Goal: Task Accomplishment & Management: Manage account settings

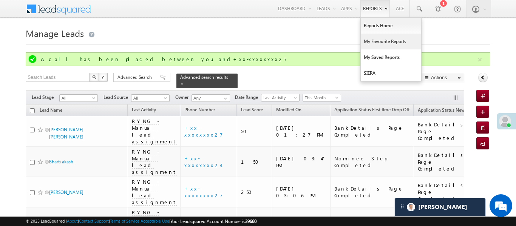
click at [386, 47] on link "My Favourite Reports" at bounding box center [391, 42] width 60 height 16
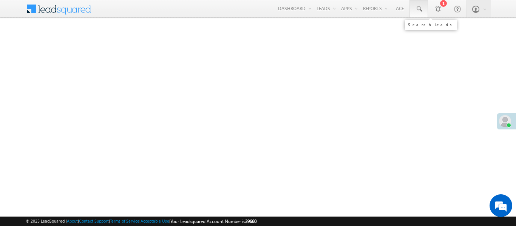
click at [419, 8] on span at bounding box center [419, 9] width 8 height 8
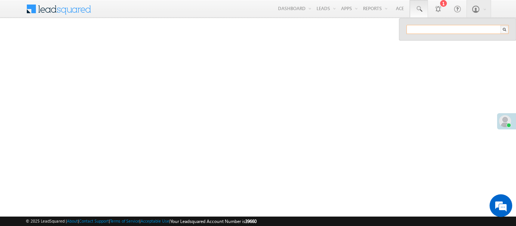
paste input "EQ28002375"
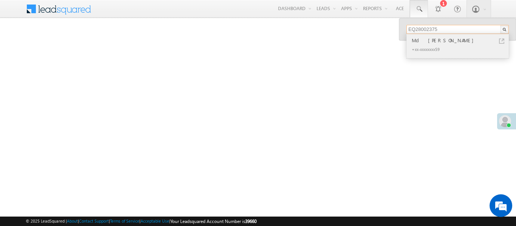
type input "EQ28002375"
click at [411, 46] on div "+xx-xxxxxxxx59" at bounding box center [460, 49] width 101 height 9
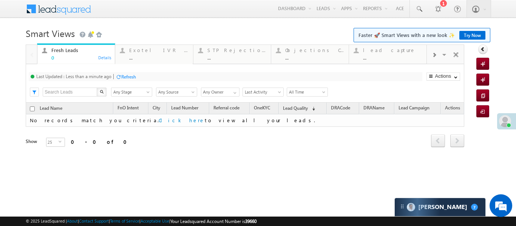
click at [460, 23] on body "Menu [PERSON_NAME] .d Aakan sha.D @ange lbrok ing.c om" at bounding box center [258, 107] width 516 height 214
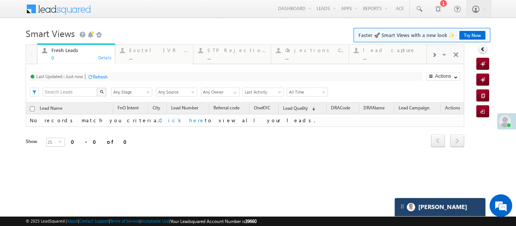
click at [450, 209] on div "[PERSON_NAME]" at bounding box center [440, 207] width 91 height 18
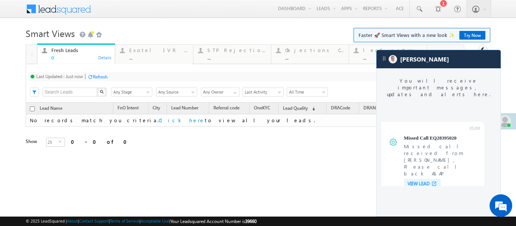
scroll to position [2901, 0]
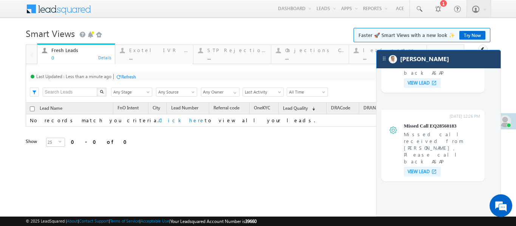
click at [423, 65] on div "[PERSON_NAME]" at bounding box center [439, 59] width 124 height 18
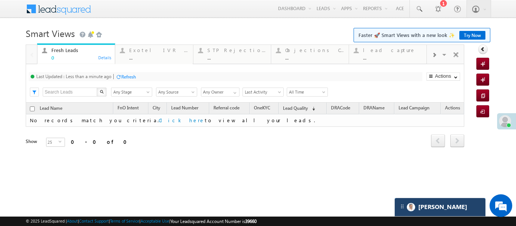
scroll to position [2951, 0]
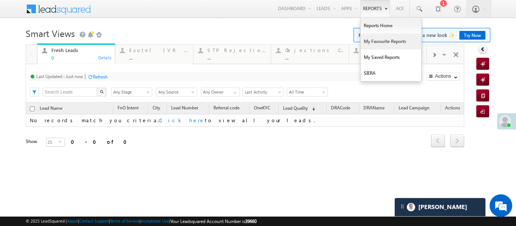
click at [374, 34] on link "My Favourite Reports" at bounding box center [391, 42] width 60 height 16
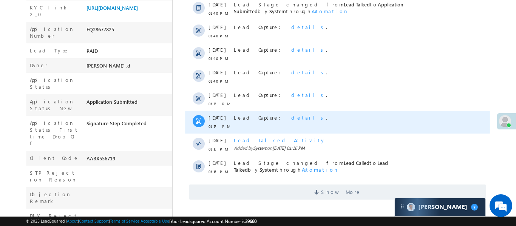
scroll to position [265, 0]
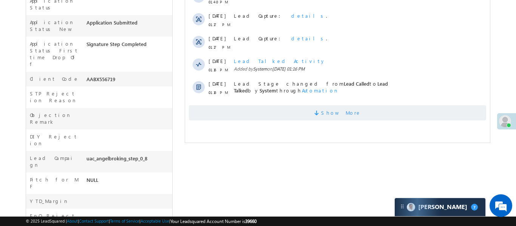
click at [356, 114] on span "Show More" at bounding box center [337, 112] width 297 height 15
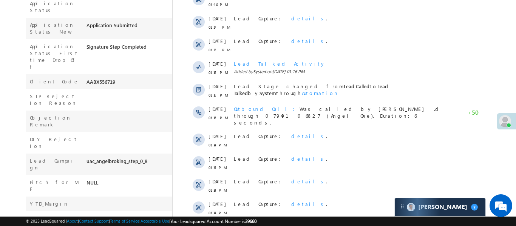
scroll to position [6, 0]
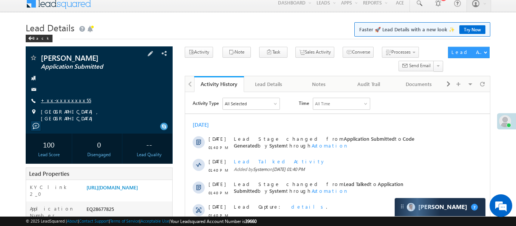
click at [63, 102] on link "+xx-xxxxxxxx55" at bounding box center [66, 100] width 50 height 6
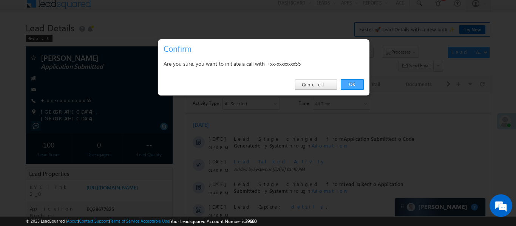
click at [353, 85] on link "OK" at bounding box center [352, 84] width 23 height 11
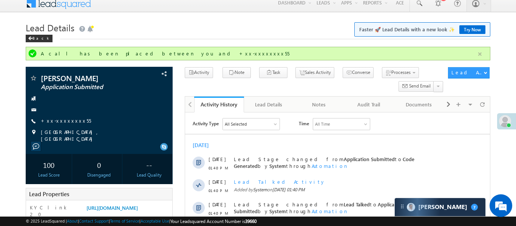
click at [481, 55] on button "button" at bounding box center [479, 54] width 9 height 9
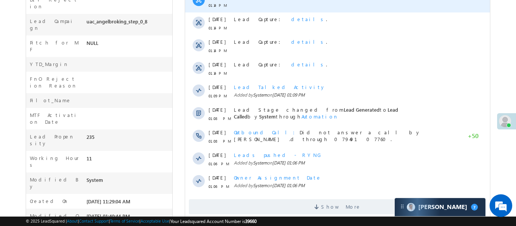
scroll to position [418, 0]
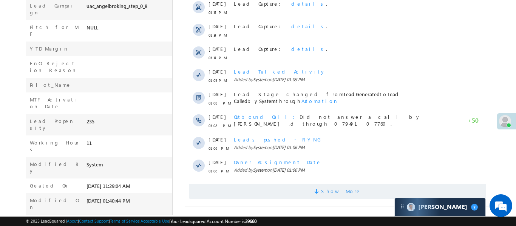
click at [328, 187] on span "Show More" at bounding box center [341, 191] width 40 height 15
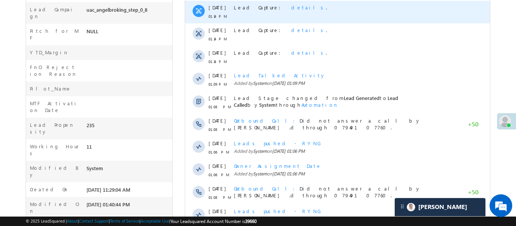
scroll to position [3576, 0]
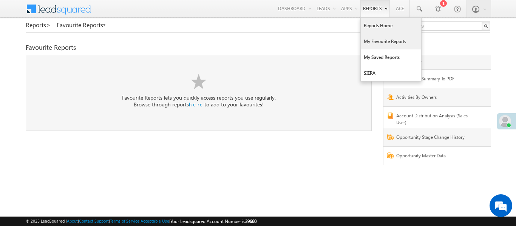
click at [377, 25] on link "Reports Home" at bounding box center [391, 26] width 60 height 16
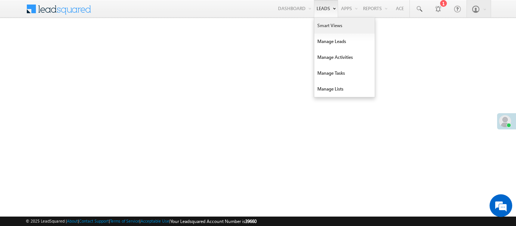
click at [322, 27] on link "Smart Views" at bounding box center [344, 26] width 60 height 16
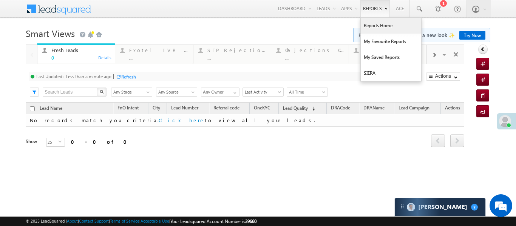
click at [379, 27] on link "Reports Home" at bounding box center [391, 26] width 60 height 16
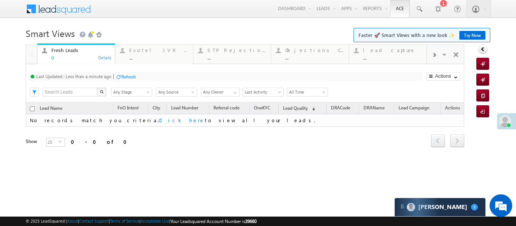
drag, startPoint x: 379, startPoint y: 27, endPoint x: 402, endPoint y: 5, distance: 32.6
click at [0, 0] on link "Reports Home" at bounding box center [0, 0] width 0 height 0
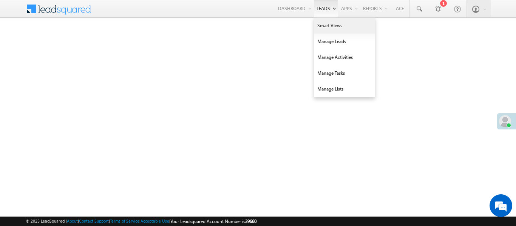
click at [333, 28] on link "Smart Views" at bounding box center [344, 26] width 60 height 16
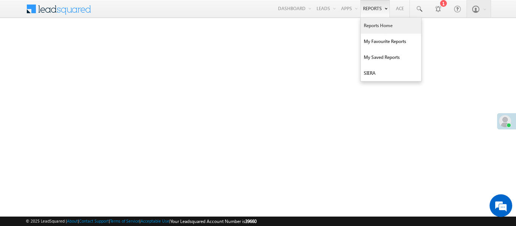
drag, startPoint x: 333, startPoint y: 28, endPoint x: 371, endPoint y: 8, distance: 42.9
click at [0, 0] on link "Smart Views" at bounding box center [0, 0] width 0 height 0
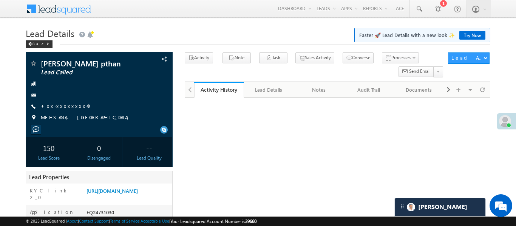
scroll to position [3558, 0]
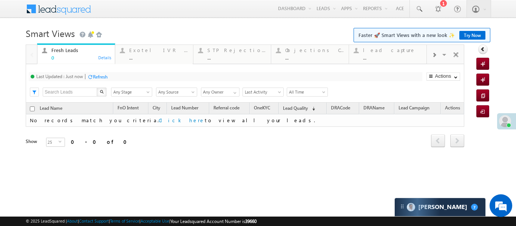
click at [433, 57] on span at bounding box center [434, 55] width 5 height 6
click at [304, 50] on div "Coded [DATE]" at bounding box center [314, 50] width 59 height 6
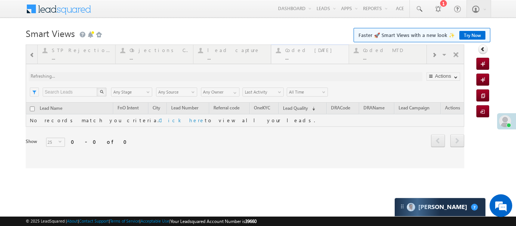
click at [304, 50] on div at bounding box center [245, 107] width 439 height 124
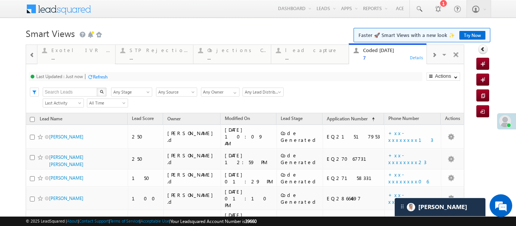
click at [29, 53] on span at bounding box center [31, 55] width 5 height 6
click at [29, 53] on div at bounding box center [31, 54] width 11 height 18
click at [78, 53] on div "Fresh Leads" at bounding box center [80, 50] width 59 height 6
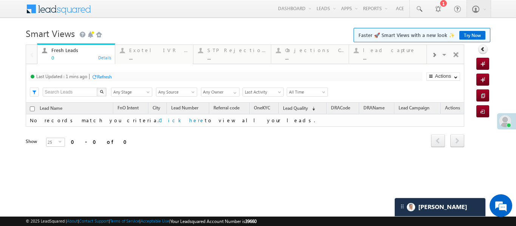
click at [78, 53] on div "Fresh Leads" at bounding box center [80, 50] width 59 height 6
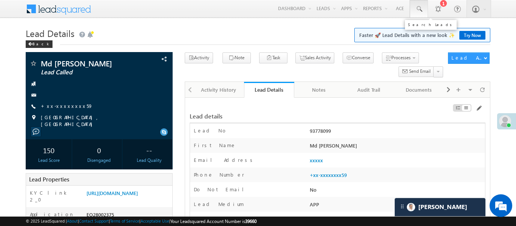
click at [422, 10] on link at bounding box center [419, 8] width 18 height 17
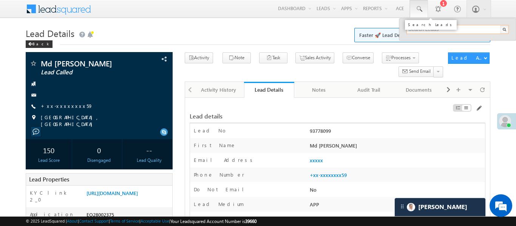
paste input "EQ28582737"
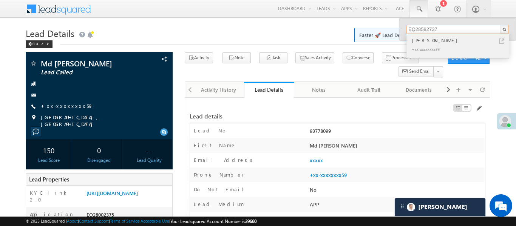
type input "EQ28582737"
click at [427, 42] on div "Jayesh Mere" at bounding box center [460, 40] width 101 height 8
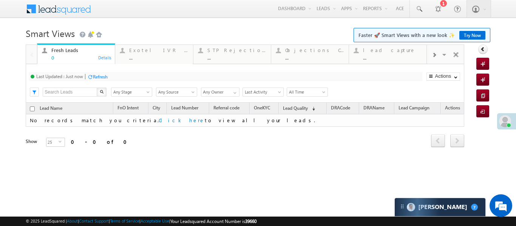
click at [436, 56] on span at bounding box center [434, 55] width 5 height 6
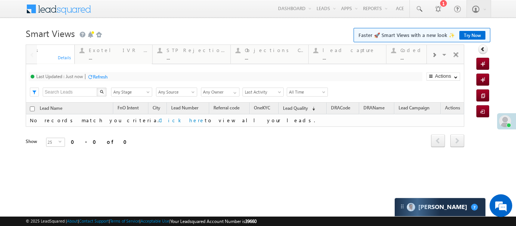
click at [436, 56] on span at bounding box center [434, 55] width 5 height 6
click at [32, 56] on span at bounding box center [31, 55] width 5 height 6
click at [32, 56] on div at bounding box center [31, 54] width 11 height 18
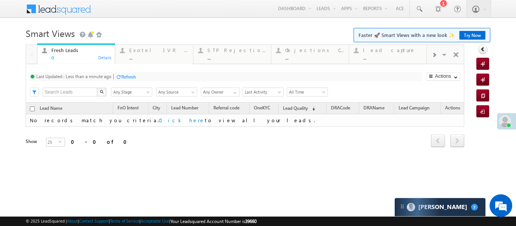
click at [32, 56] on div at bounding box center [31, 54] width 11 height 18
click at [433, 56] on span at bounding box center [434, 55] width 5 height 6
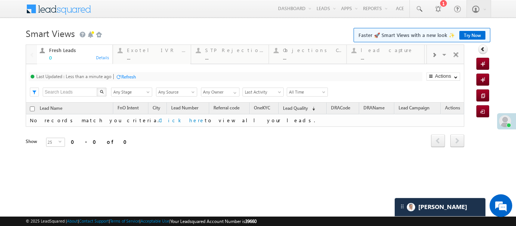
click at [433, 56] on span at bounding box center [434, 55] width 5 height 6
click at [378, 56] on div "..." at bounding box center [392, 58] width 59 height 6
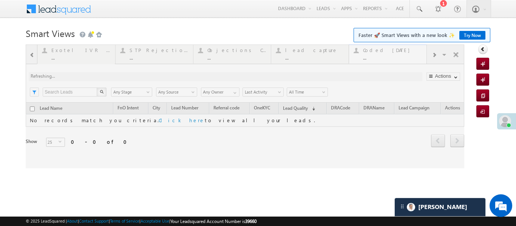
click at [378, 56] on div at bounding box center [245, 107] width 439 height 124
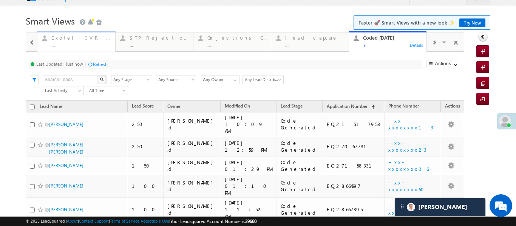
scroll to position [5, 0]
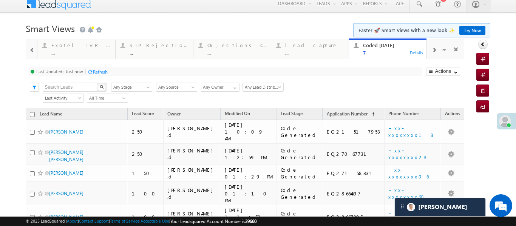
click at [34, 47] on span at bounding box center [31, 50] width 5 height 6
click at [34, 47] on div at bounding box center [31, 49] width 11 height 18
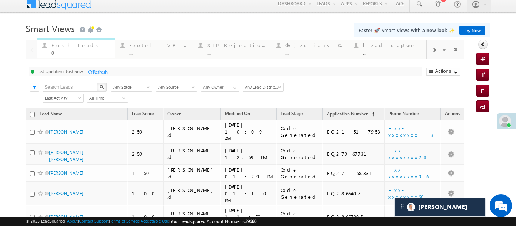
click at [66, 46] on div "Fresh Leads" at bounding box center [80, 45] width 59 height 6
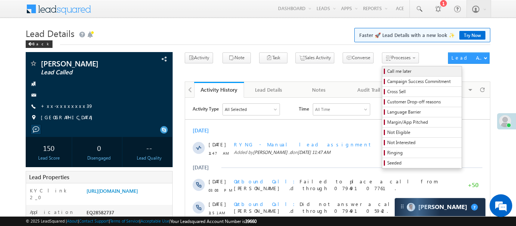
click at [401, 73] on span "Call me later" at bounding box center [423, 71] width 72 height 7
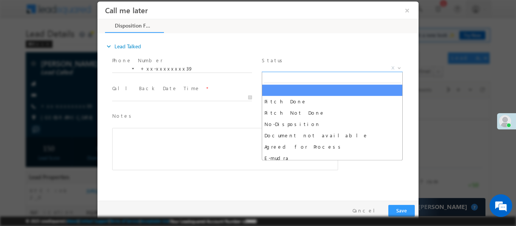
click at [370, 67] on span "X" at bounding box center [332, 68] width 141 height 8
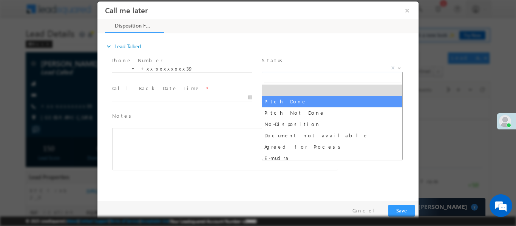
select select "Pitch Done"
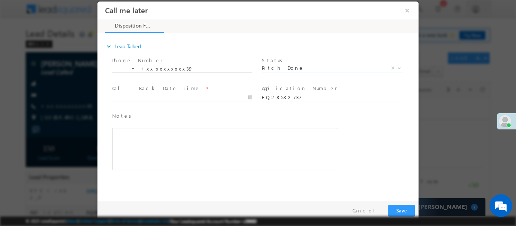
type input "[DATE] 1:56 PM"
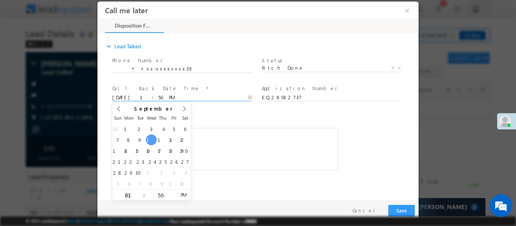
click at [221, 97] on input "[DATE] 1:56 PM" at bounding box center [182, 98] width 140 height 8
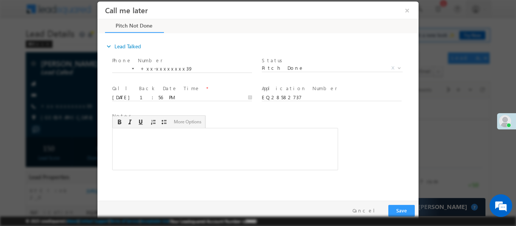
click at [240, 148] on div "Rich Text Editor, 40788eee-0fb2-11ec-a811-0adc8a9d82c2__tab1__section1__Notes__…" at bounding box center [225, 149] width 226 height 42
click at [405, 210] on button "Save" at bounding box center [401, 211] width 26 height 12
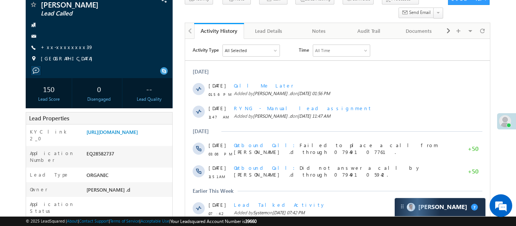
scroll to position [251, 0]
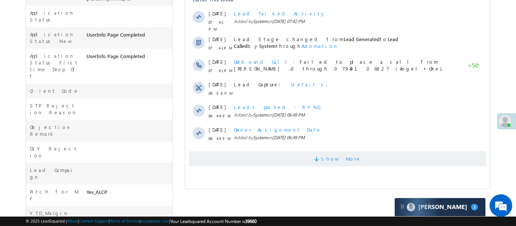
click at [351, 153] on span "Show More" at bounding box center [341, 159] width 40 height 15
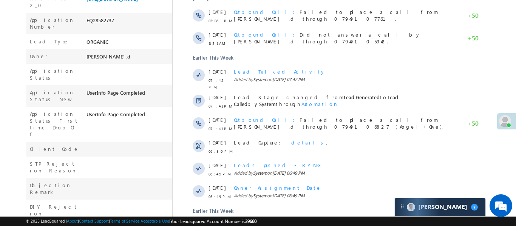
scroll to position [188, 0]
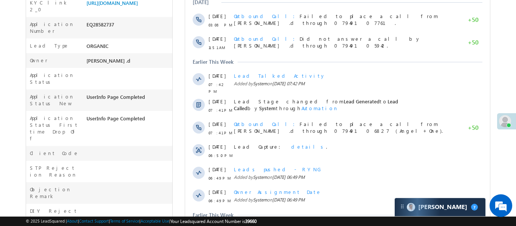
click at [108, 31] on div "Application Number EQ28582737" at bounding box center [99, 28] width 146 height 22
click at [109, 31] on div "EQ28582737" at bounding box center [129, 26] width 88 height 11
copy div "EQ28582737"
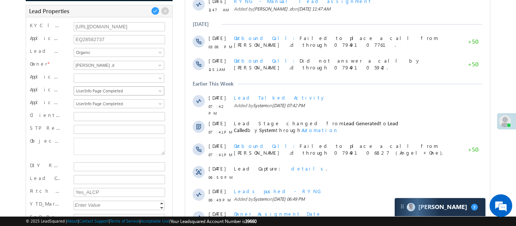
scroll to position [169, 0]
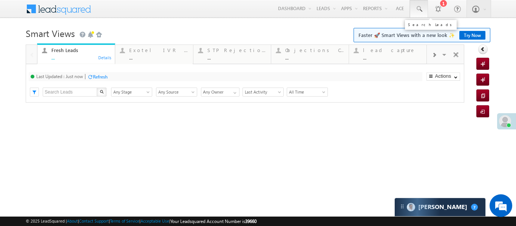
click at [419, 12] on span at bounding box center [419, 9] width 8 height 8
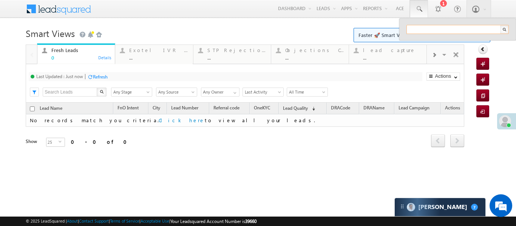
paste input "EQ20918357"
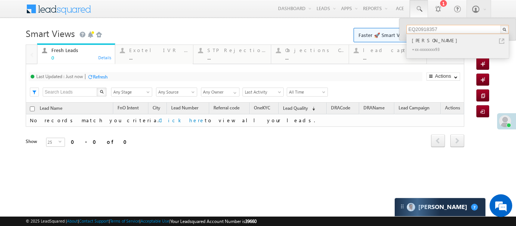
type input "EQ20918357"
click at [425, 39] on div "[PERSON_NAME]" at bounding box center [460, 40] width 101 height 8
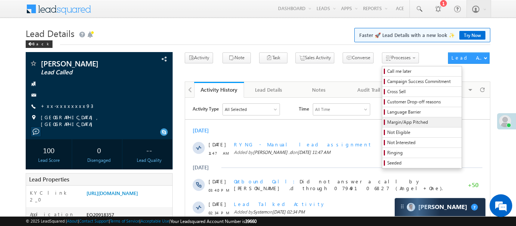
scroll to position [3558, 0]
click at [388, 133] on span "Not Eligible" at bounding box center [423, 132] width 72 height 7
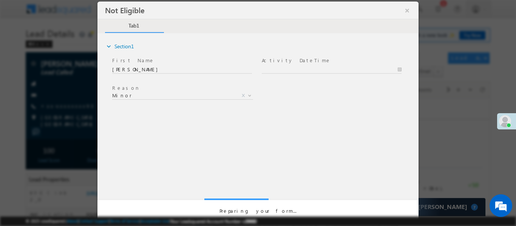
scroll to position [0, 0]
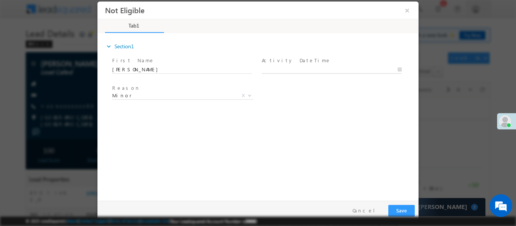
type input "[DATE] 1:59 PM"
click at [303, 70] on input "[DATE] 1:59 PM" at bounding box center [332, 70] width 140 height 8
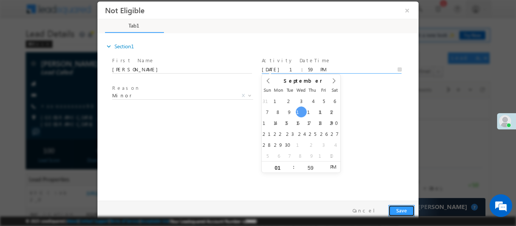
click at [403, 207] on button "Save" at bounding box center [401, 211] width 26 height 12
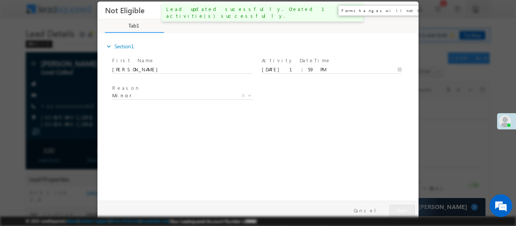
click at [412, 11] on button "×" at bounding box center [407, 10] width 13 height 14
